Goal: Navigation & Orientation: Find specific page/section

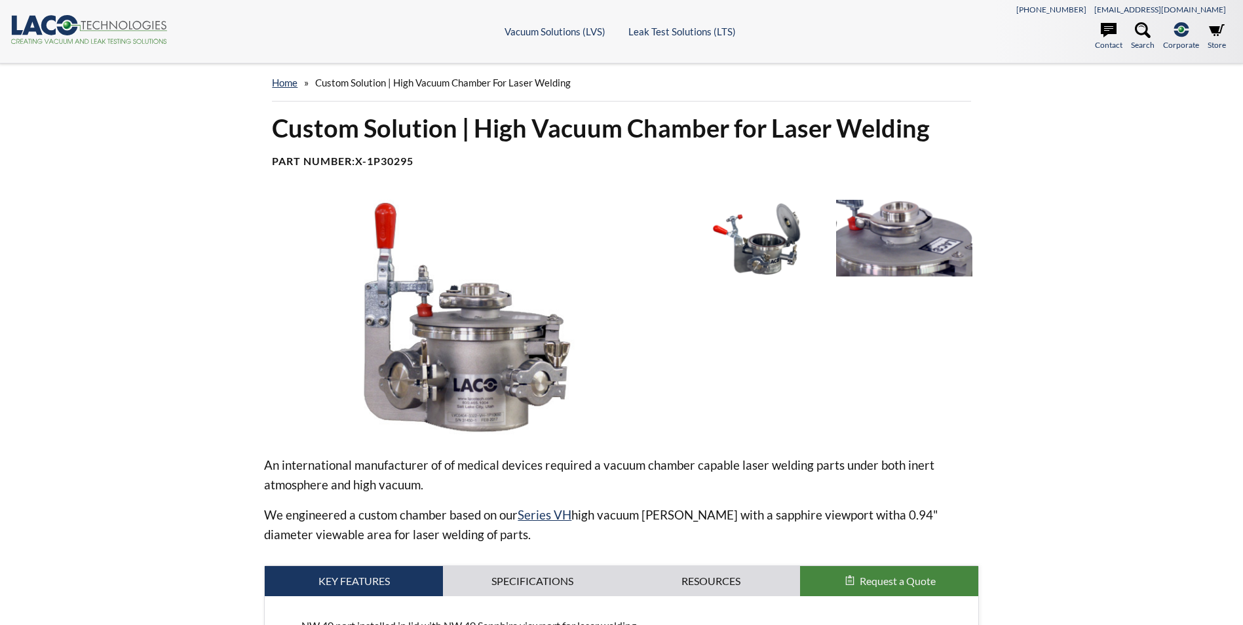
select select "Widget de traduction"
click at [355, 90] on div "home » Custom Solution | High Vacuum Chamber for Laser Welding" at bounding box center [621, 82] width 699 height 37
click at [356, 85] on span "Custom Solution | High Vacuum Chamber for Laser Welding" at bounding box center [443, 83] width 256 height 12
click at [288, 89] on div "home » Custom Solution | High Vacuum Chamber for Laser Welding" at bounding box center [621, 82] width 699 height 37
click at [291, 83] on link "home" at bounding box center [285, 83] width 26 height 12
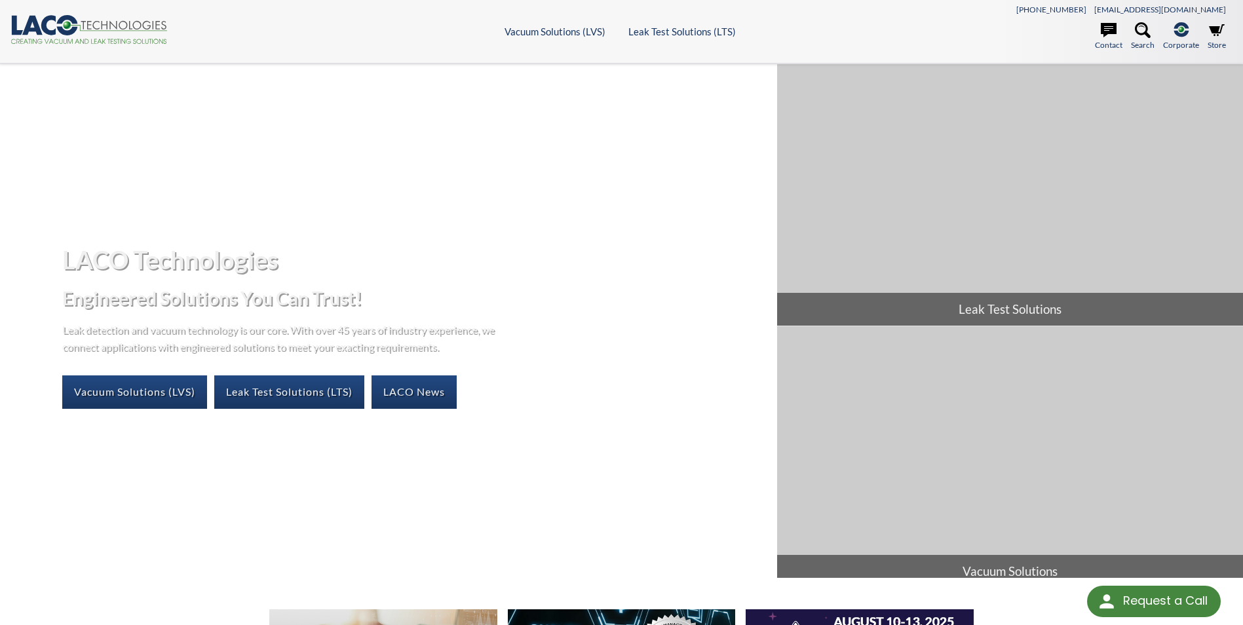
select select "Widget de traduction"
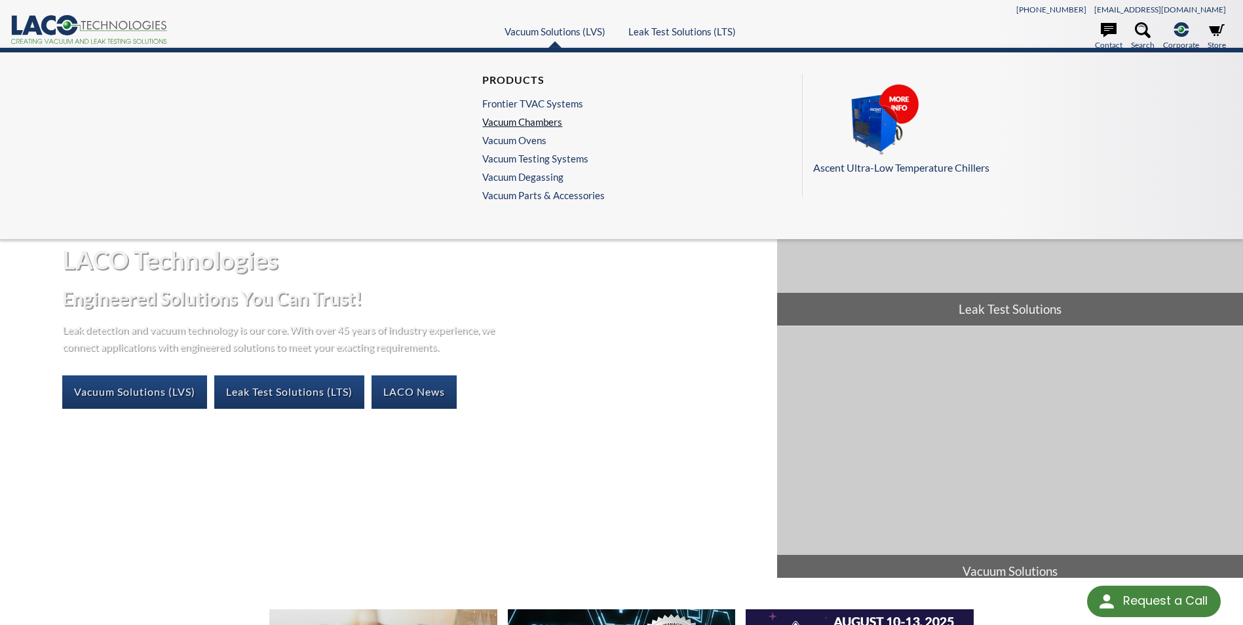
click at [545, 120] on link "Vacuum Chambers" at bounding box center [540, 122] width 116 height 12
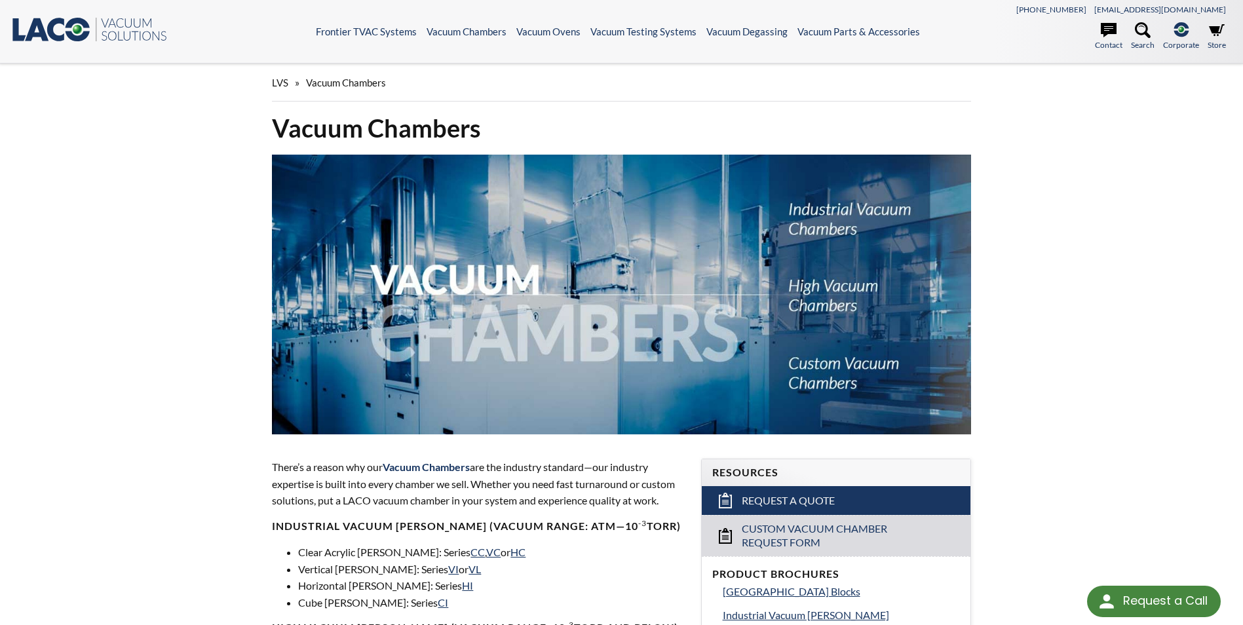
select select "Widget de traduction"
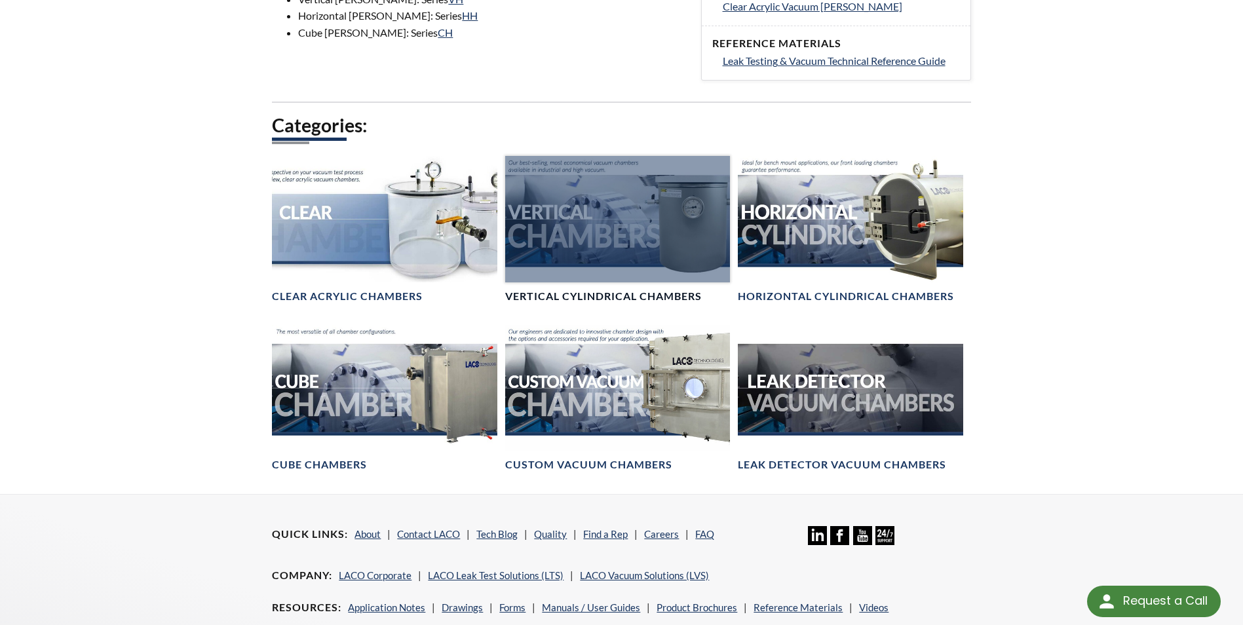
scroll to position [721, 0]
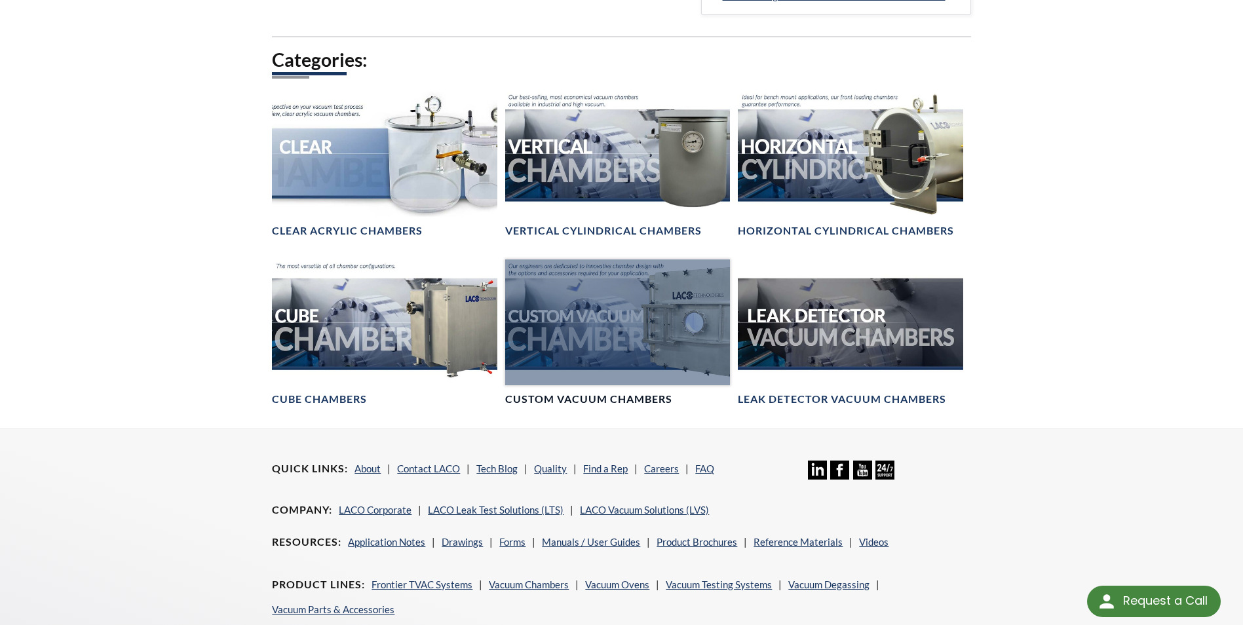
click at [663, 336] on div at bounding box center [617, 322] width 225 height 126
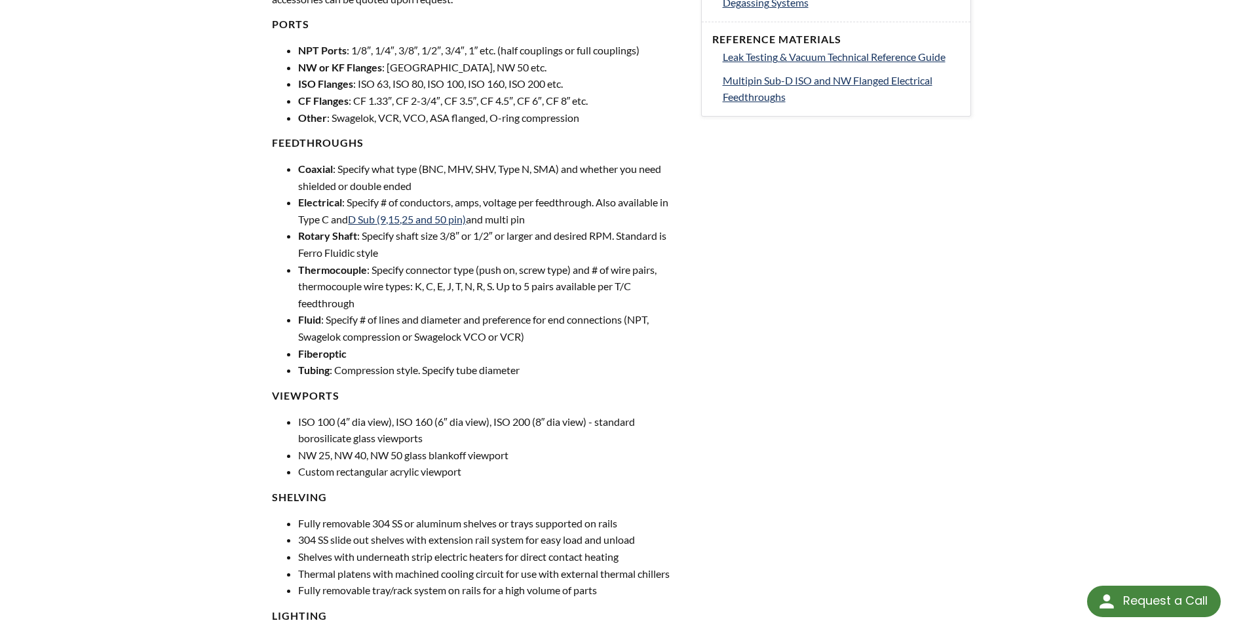
scroll to position [590, 0]
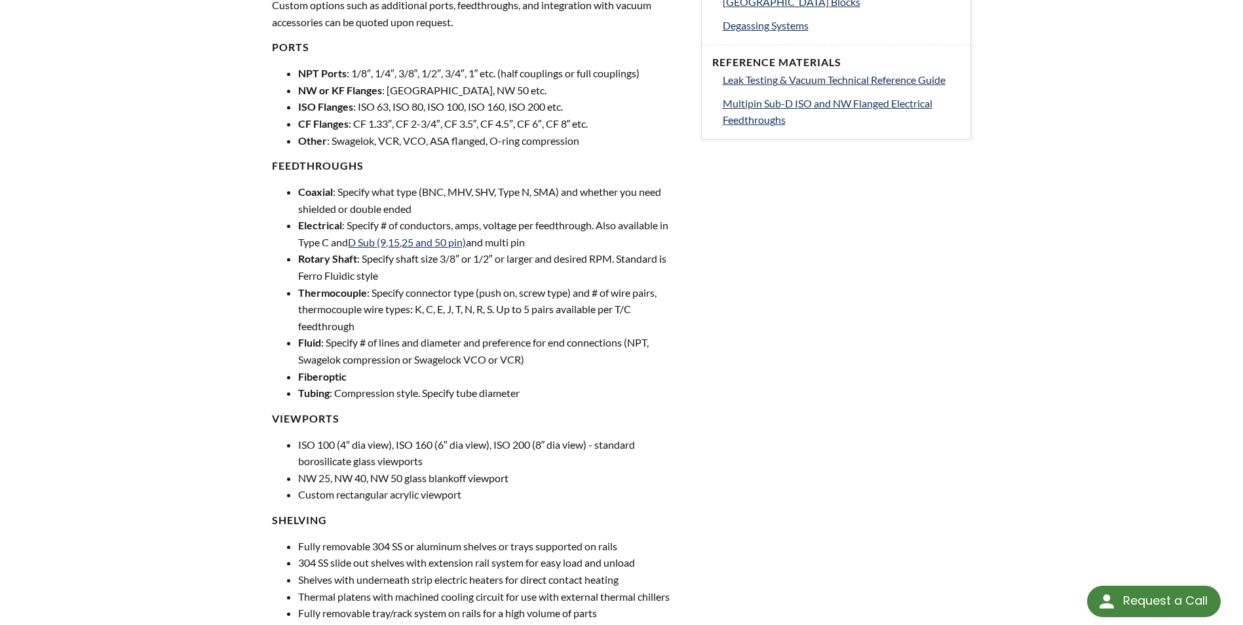
drag, startPoint x: 607, startPoint y: 244, endPoint x: 577, endPoint y: 228, distance: 34.0
click at [577, 228] on li "Electrical : Specify # of conductors, amps, voltage per feedthrough. Also avail…" at bounding box center [491, 233] width 387 height 33
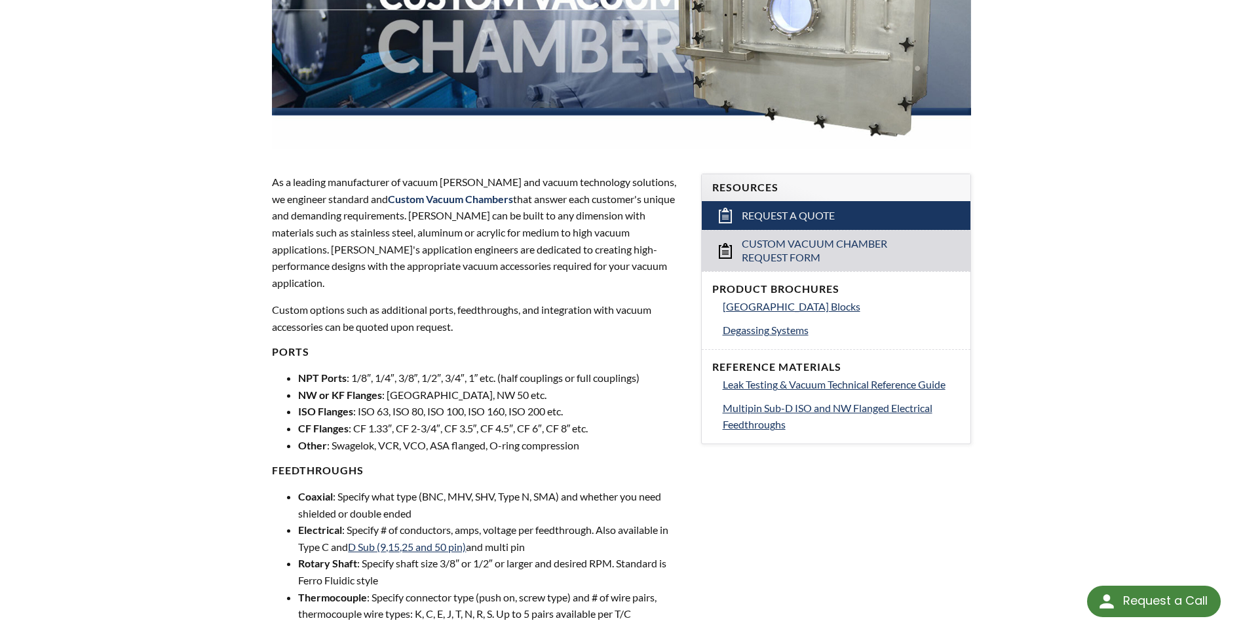
scroll to position [262, 0]
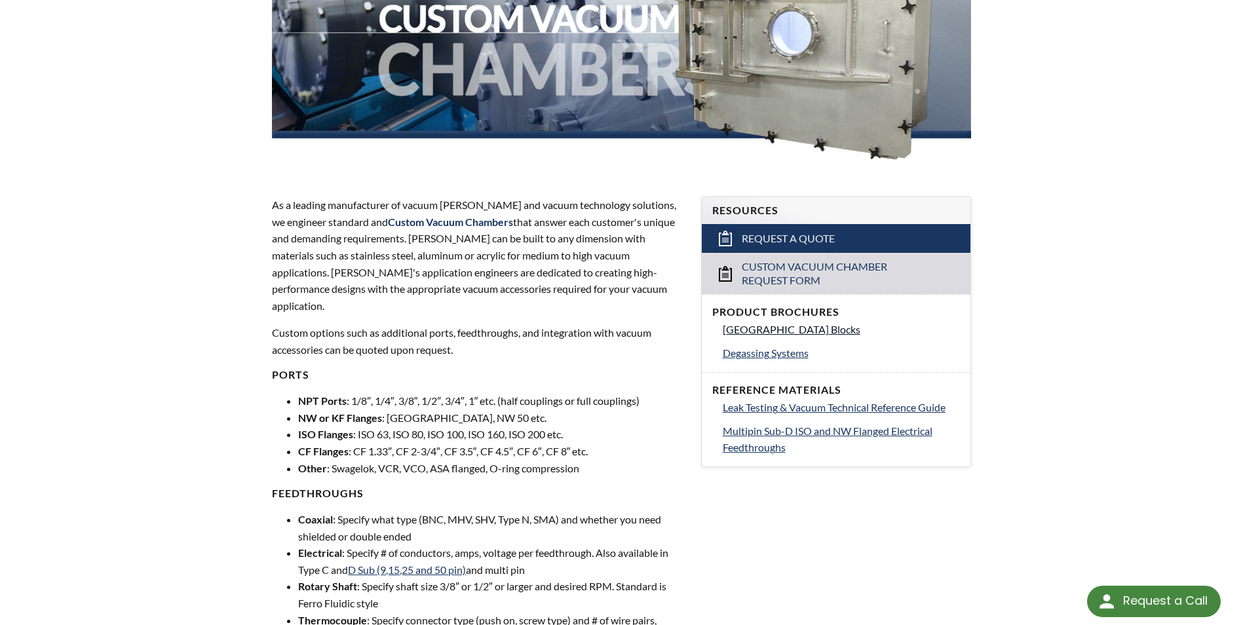
click at [860, 328] on span "[GEOGRAPHIC_DATA] Blocks" at bounding box center [792, 329] width 138 height 12
